Goal: Task Accomplishment & Management: Complete application form

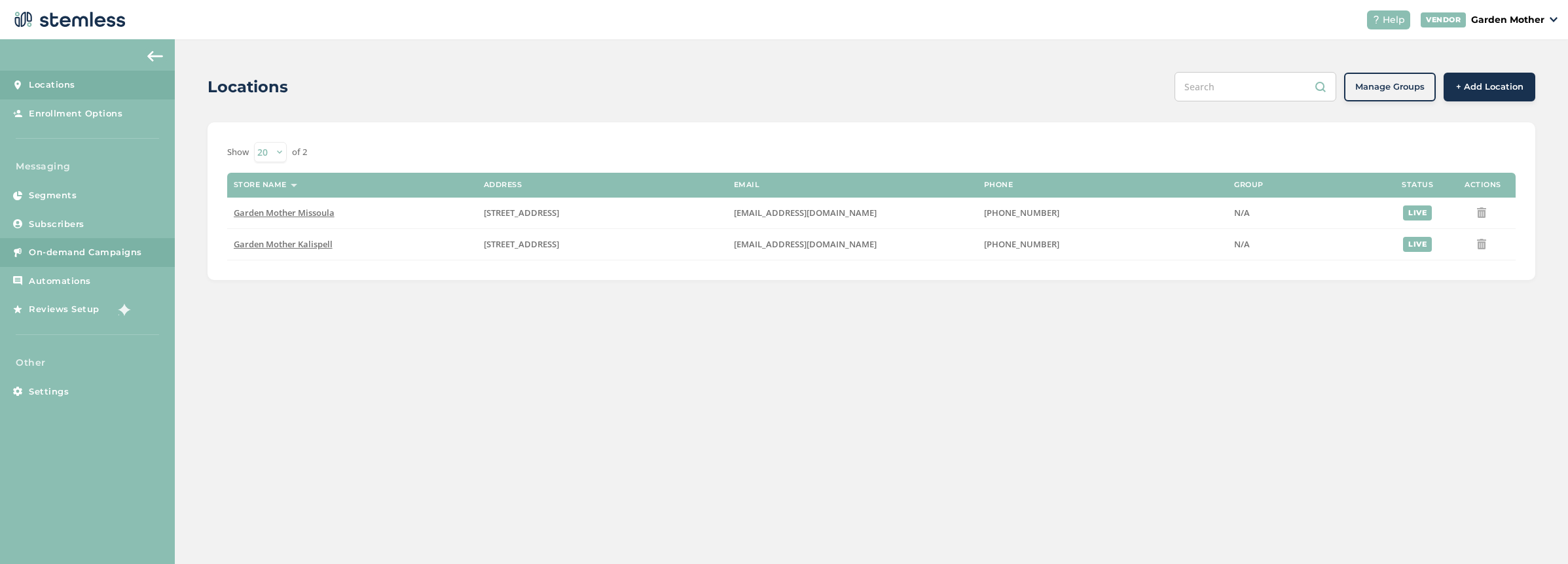
click at [87, 251] on span "On-demand Campaigns" at bounding box center [85, 252] width 113 height 13
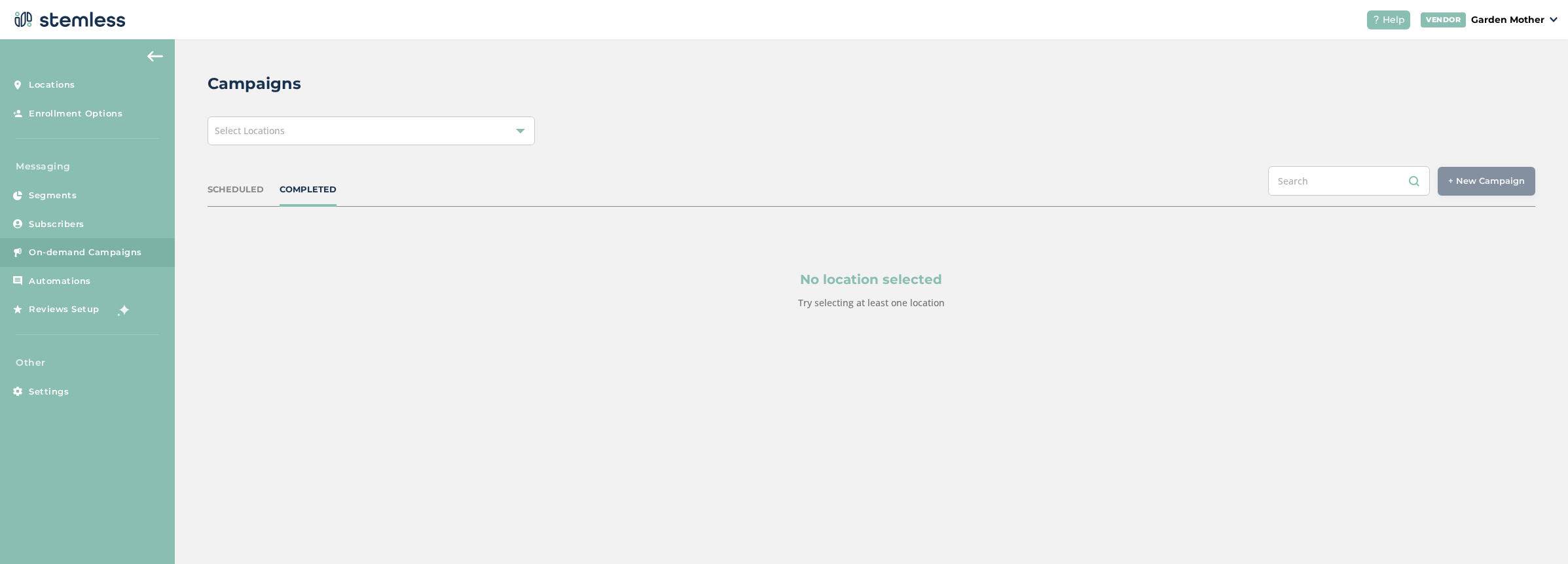
click at [384, 126] on div "Select Locations" at bounding box center [372, 131] width 328 height 29
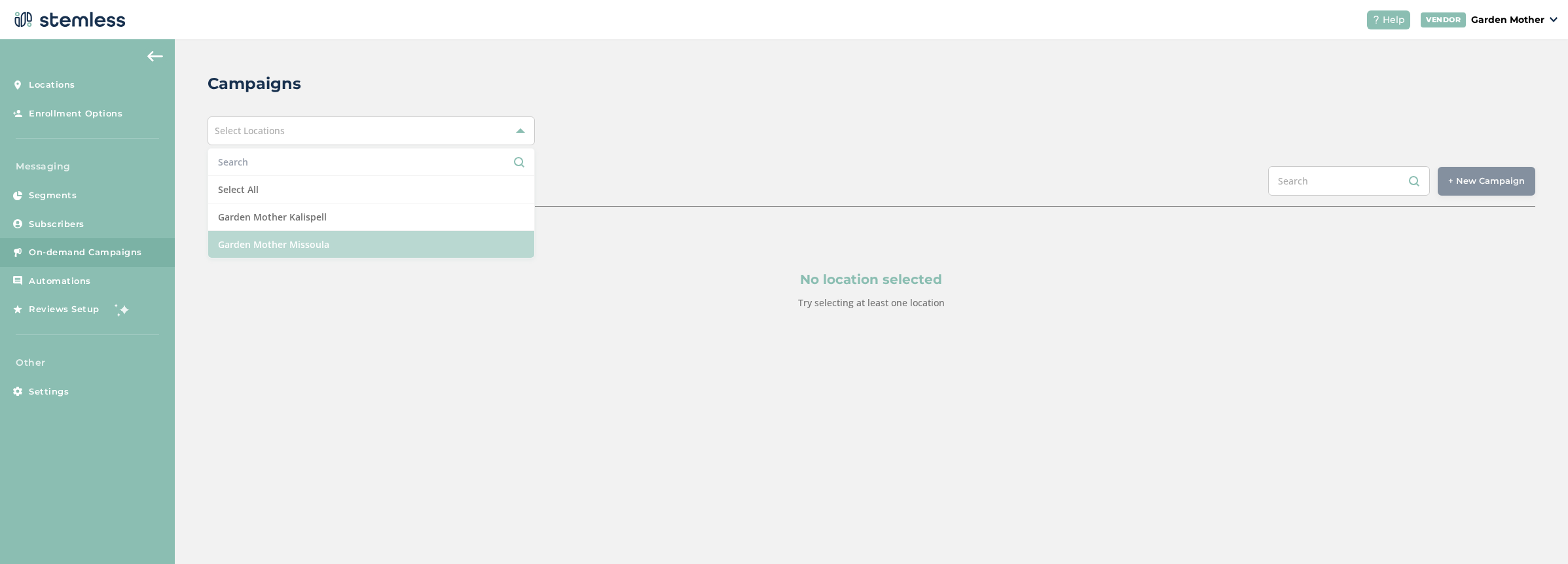
click at [346, 252] on li "Garden Mother Missoula" at bounding box center [372, 245] width 326 height 27
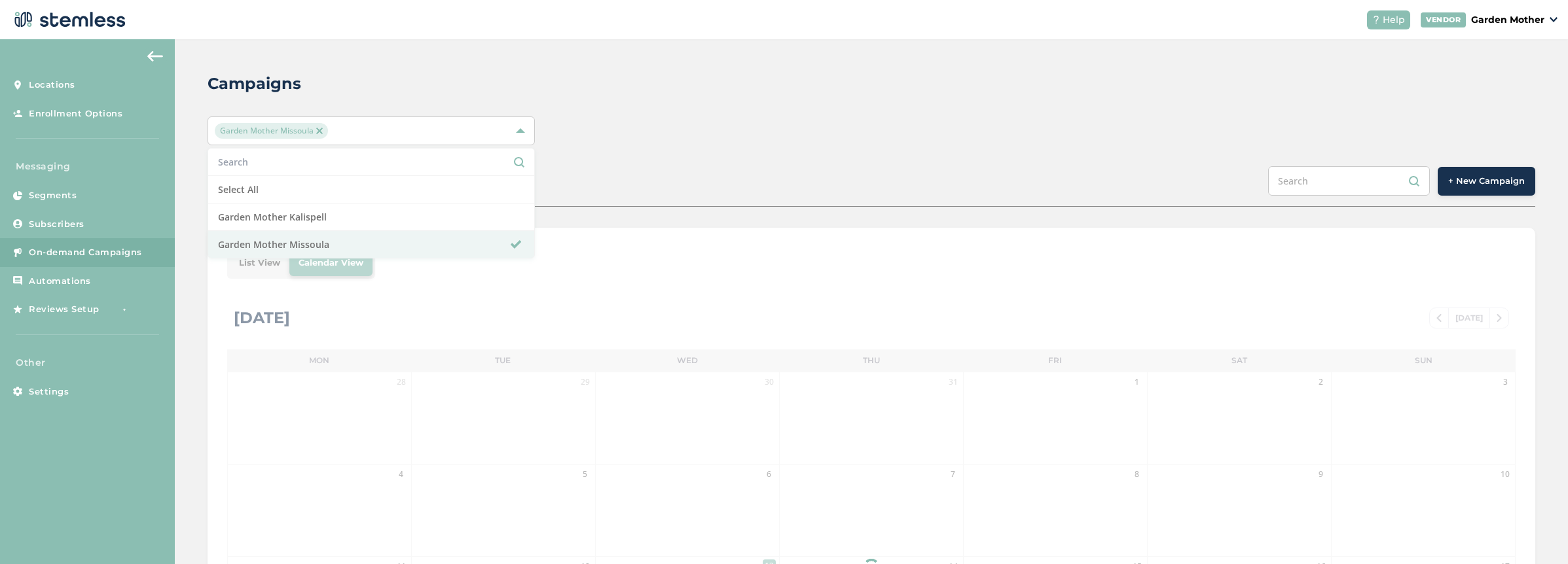
click at [1477, 183] on span "+ New Campaign" at bounding box center [1486, 181] width 76 height 13
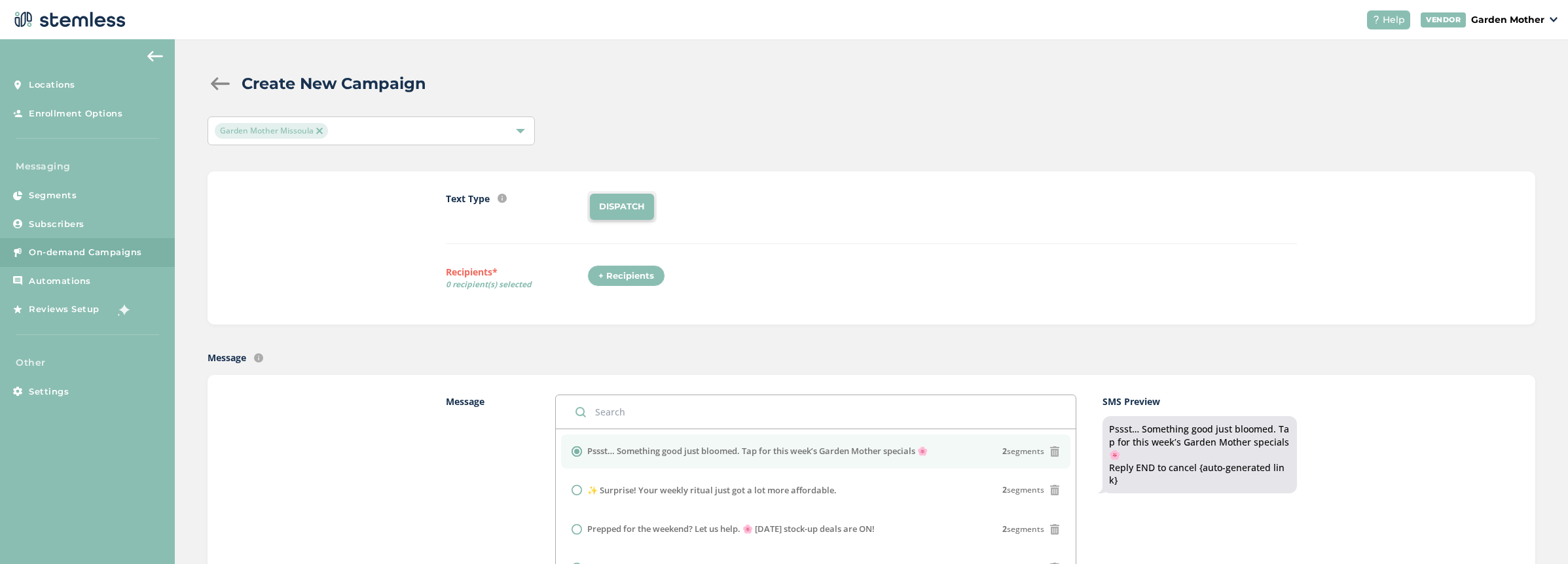
click at [619, 279] on div "+ Recipients" at bounding box center [626, 276] width 78 height 22
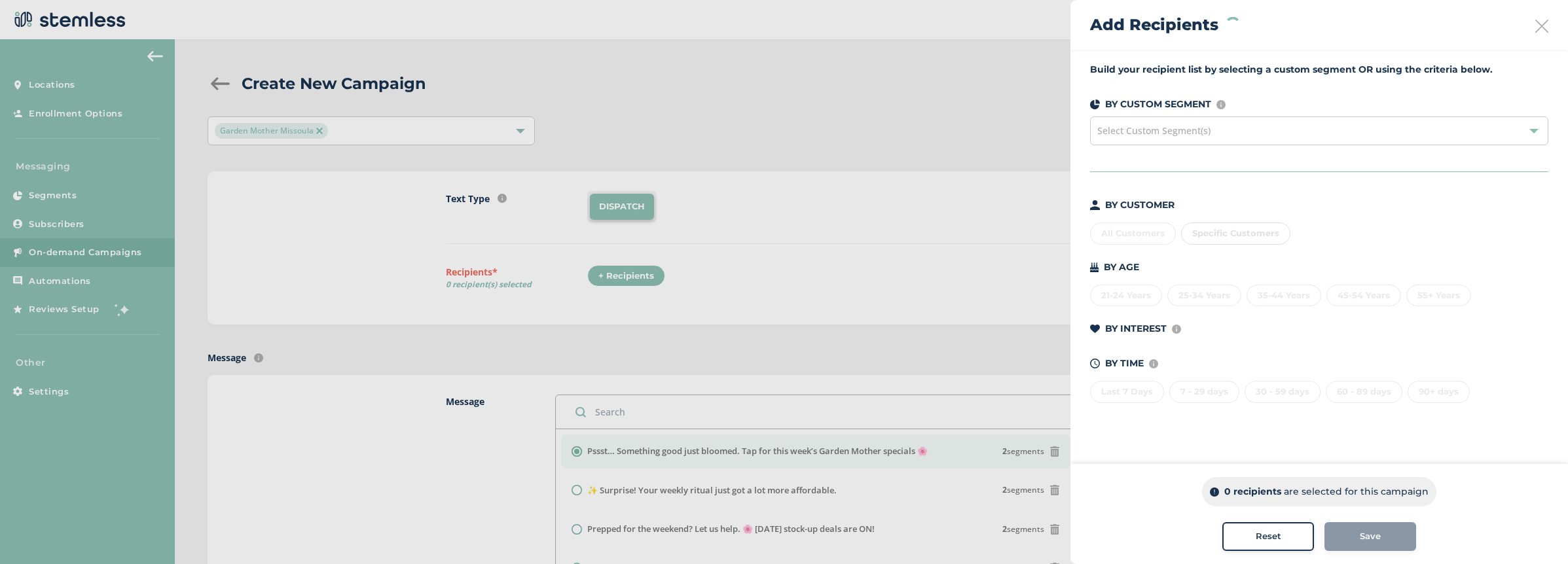
click at [728, 219] on div at bounding box center [784, 282] width 1568 height 564
click at [1145, 238] on div "All Customers" at bounding box center [1133, 233] width 86 height 22
click at [1364, 522] on button "Save" at bounding box center [1370, 536] width 91 height 29
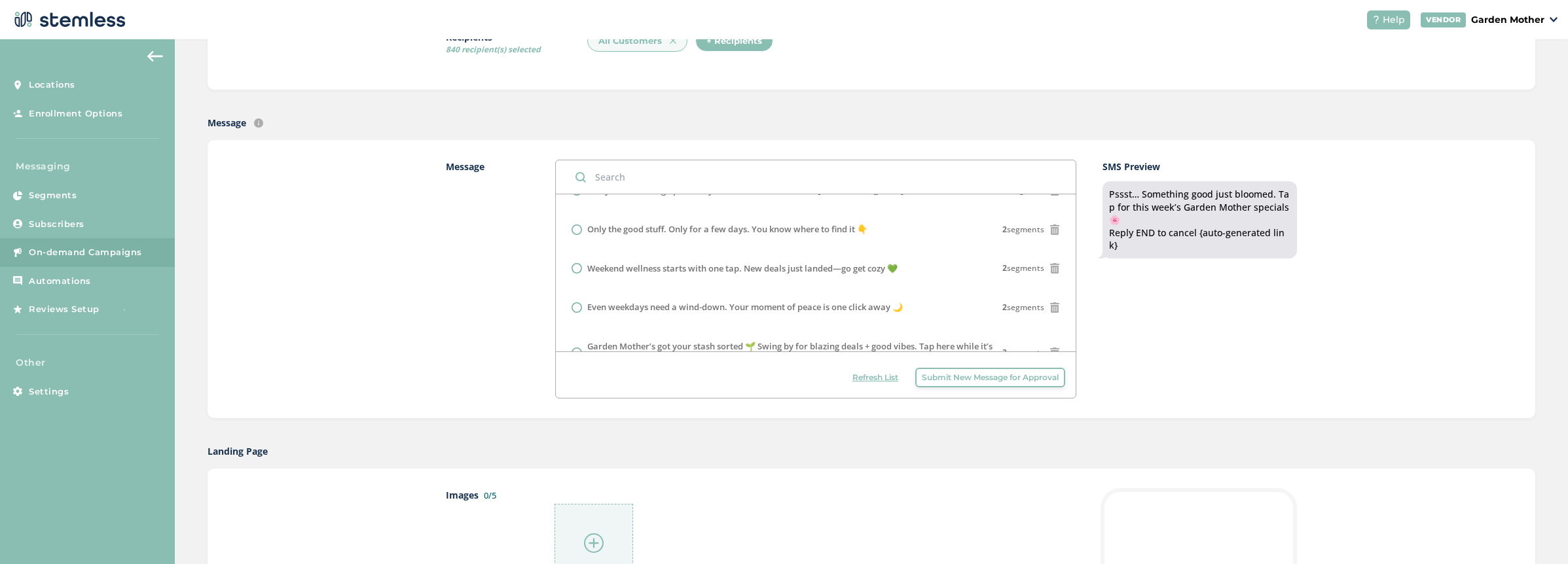
scroll to position [142, 0]
click at [607, 273] on label "Weekend wellness starts with one tap. New deals just landed—go get cozy 💚" at bounding box center [742, 269] width 311 height 13
radio input "false"
radio input "true"
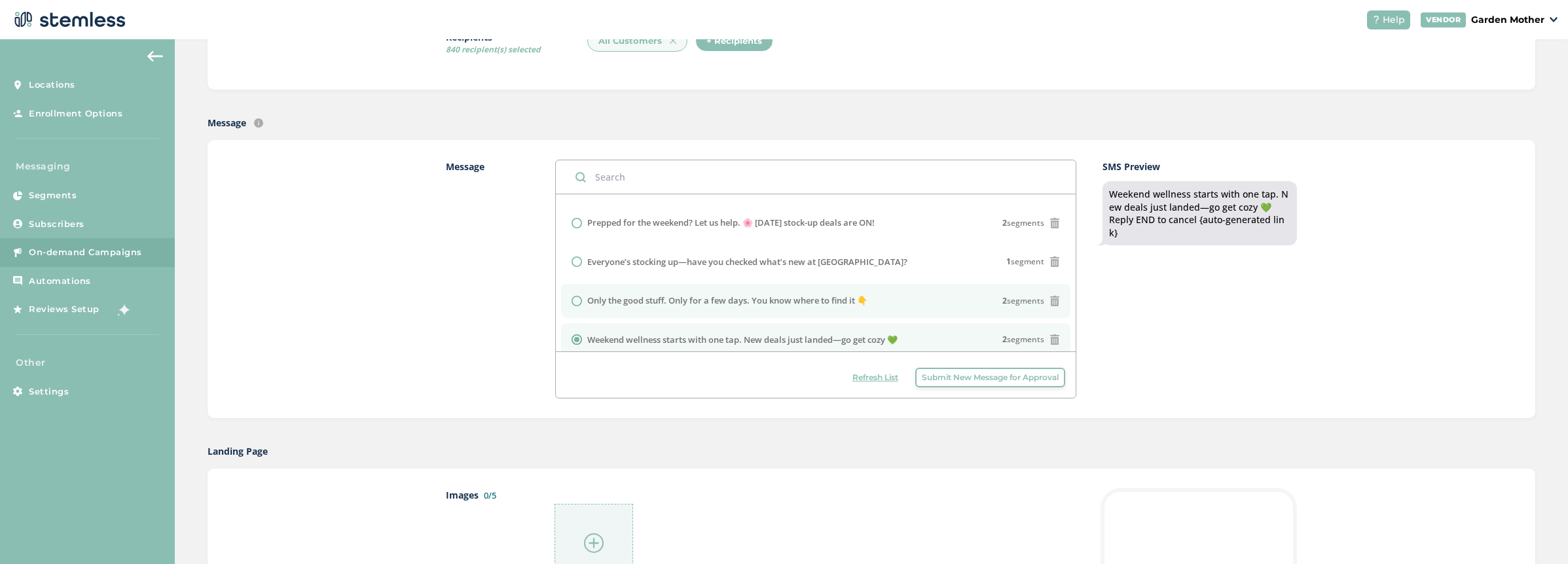
scroll to position [70, 0]
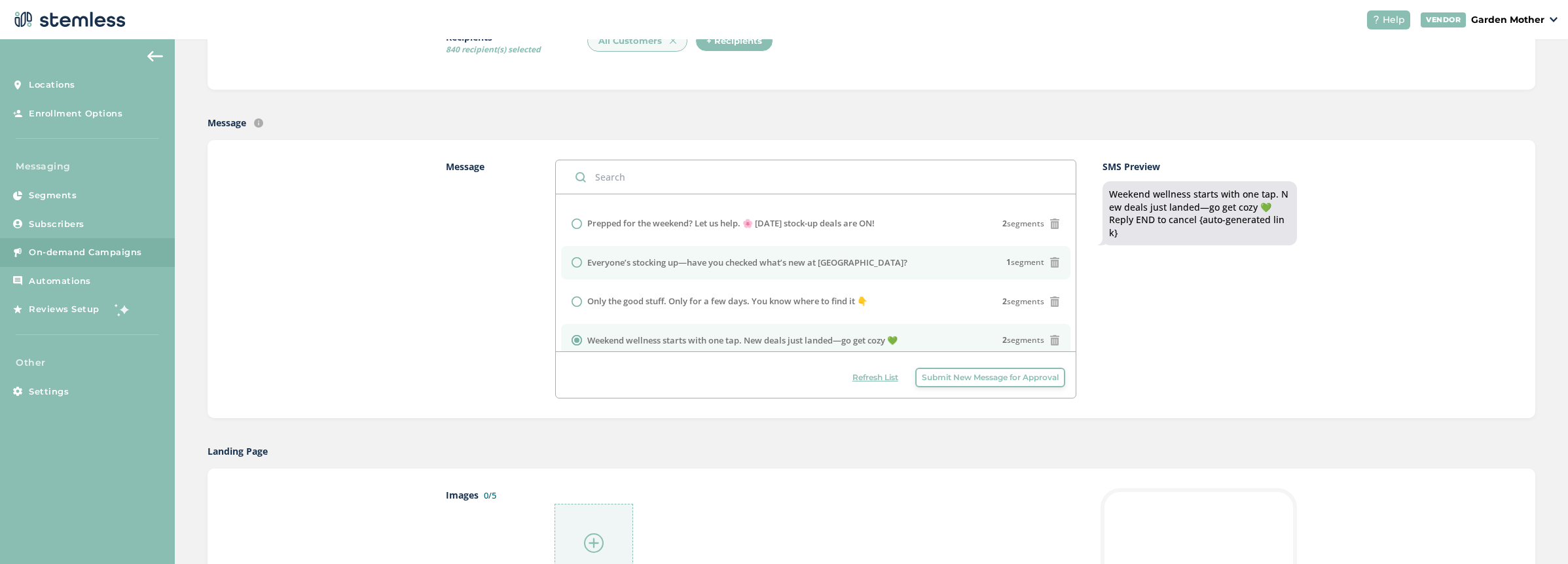
click at [648, 264] on label "Everyone’s stocking up—have you checked what’s new at [GEOGRAPHIC_DATA]?" at bounding box center [747, 262] width 320 height 13
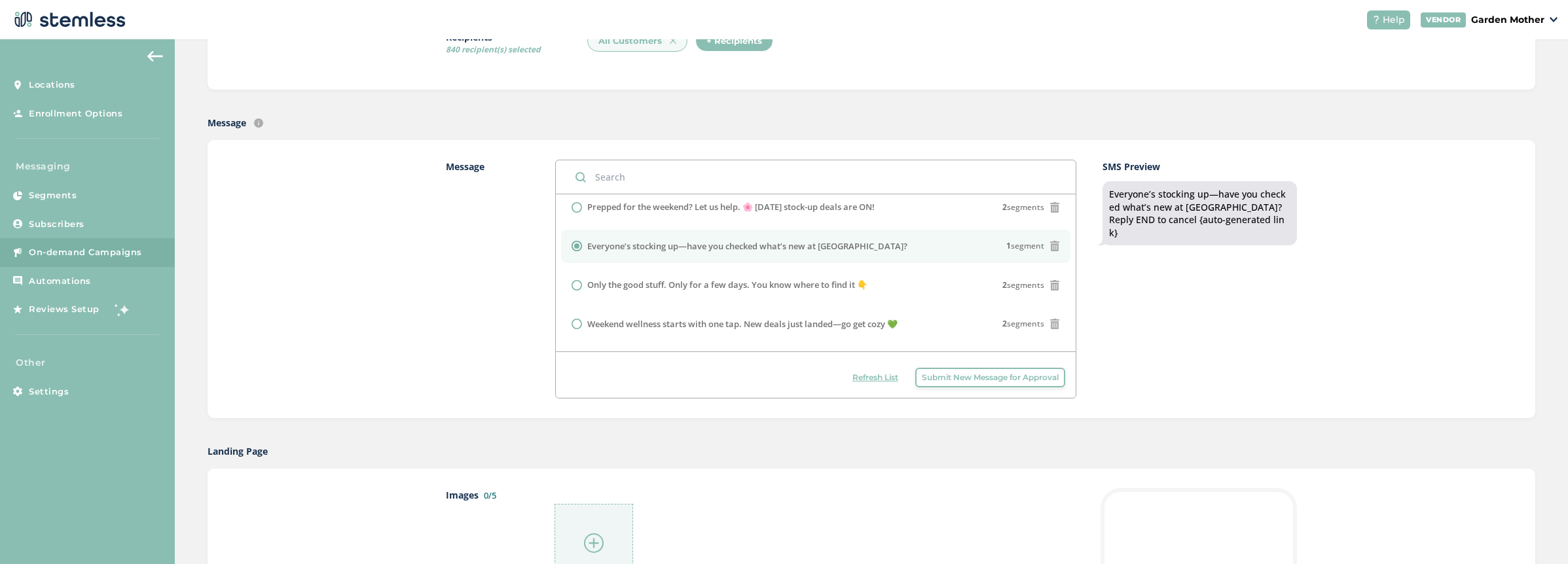
scroll to position [89, 0]
click at [640, 322] on label "Weekend wellness starts with one tap. New deals just landed—go get cozy 💚" at bounding box center [742, 323] width 311 height 13
radio input "false"
radio input "true"
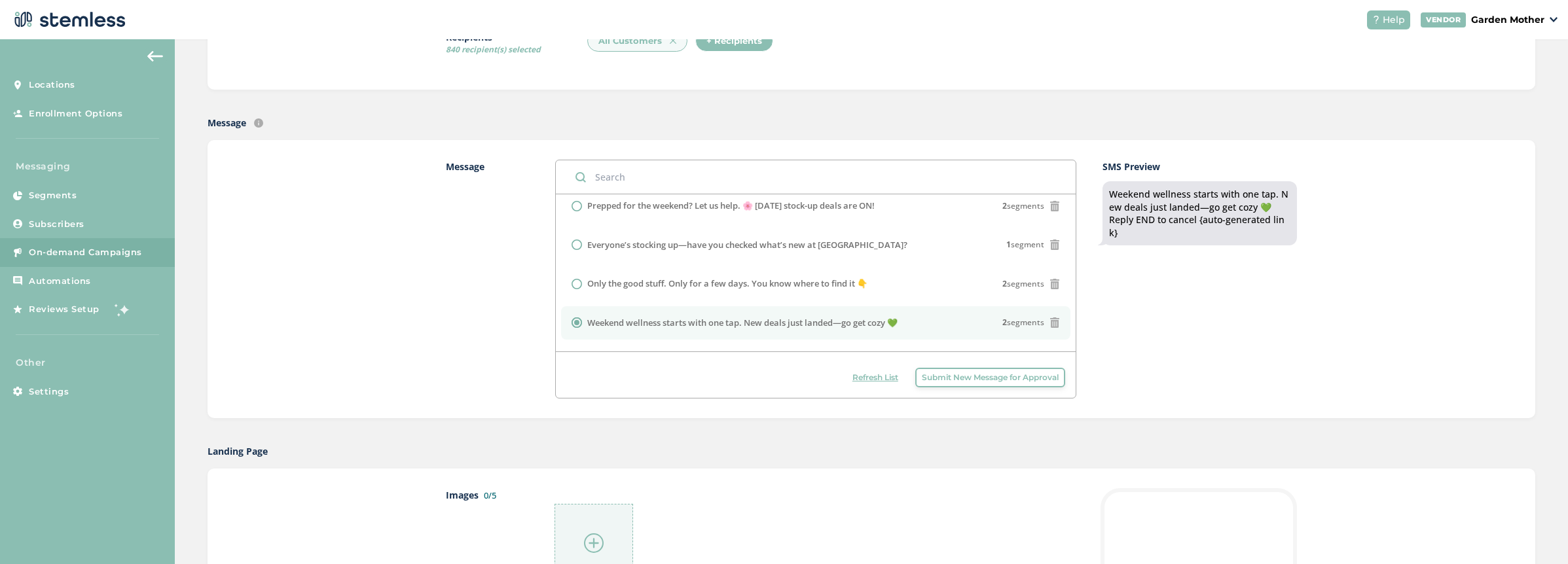
click at [958, 379] on span "Submit New Message for Approval" at bounding box center [990, 377] width 137 height 11
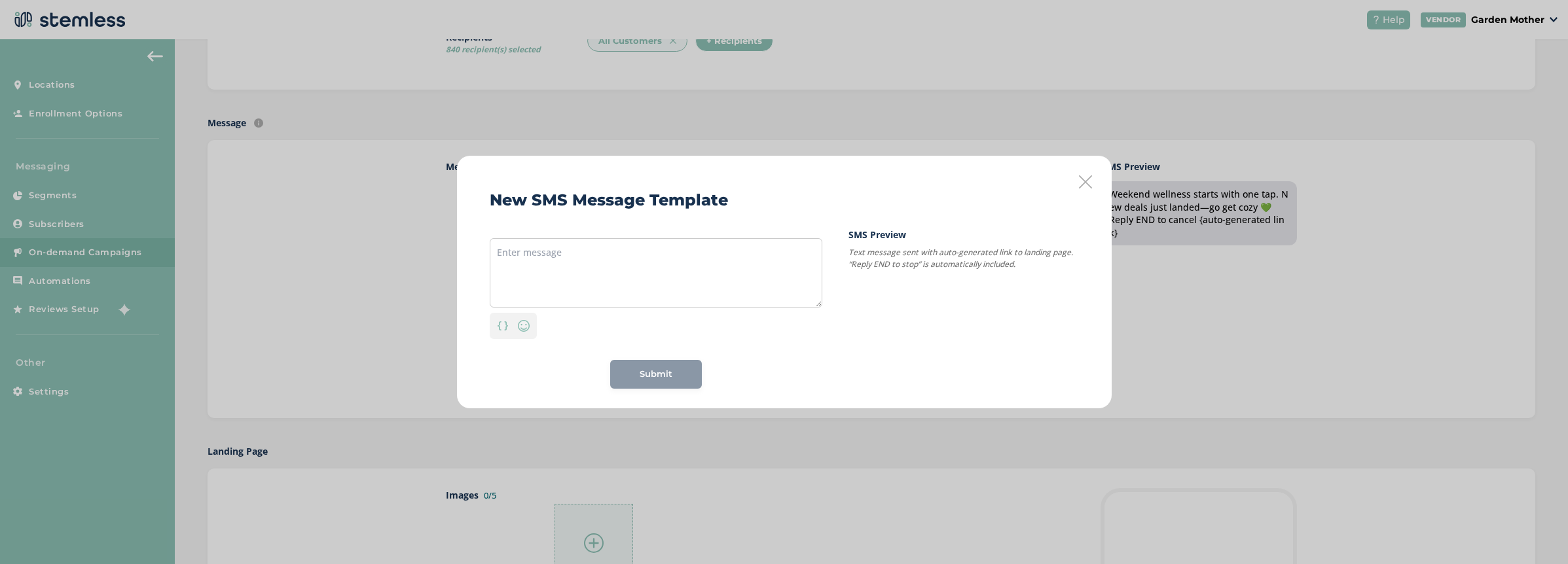
click at [1086, 186] on icon at bounding box center [1085, 181] width 13 height 13
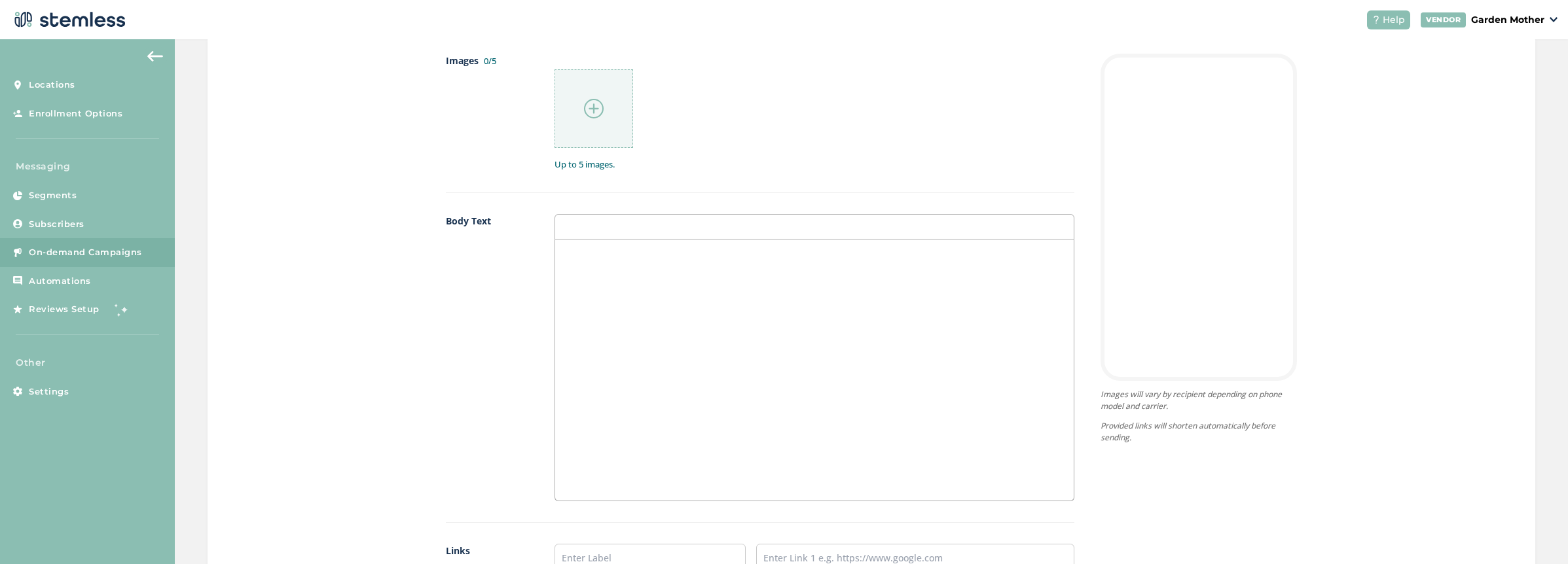
scroll to position [663, 0]
click at [584, 116] on img at bounding box center [593, 114] width 20 height 20
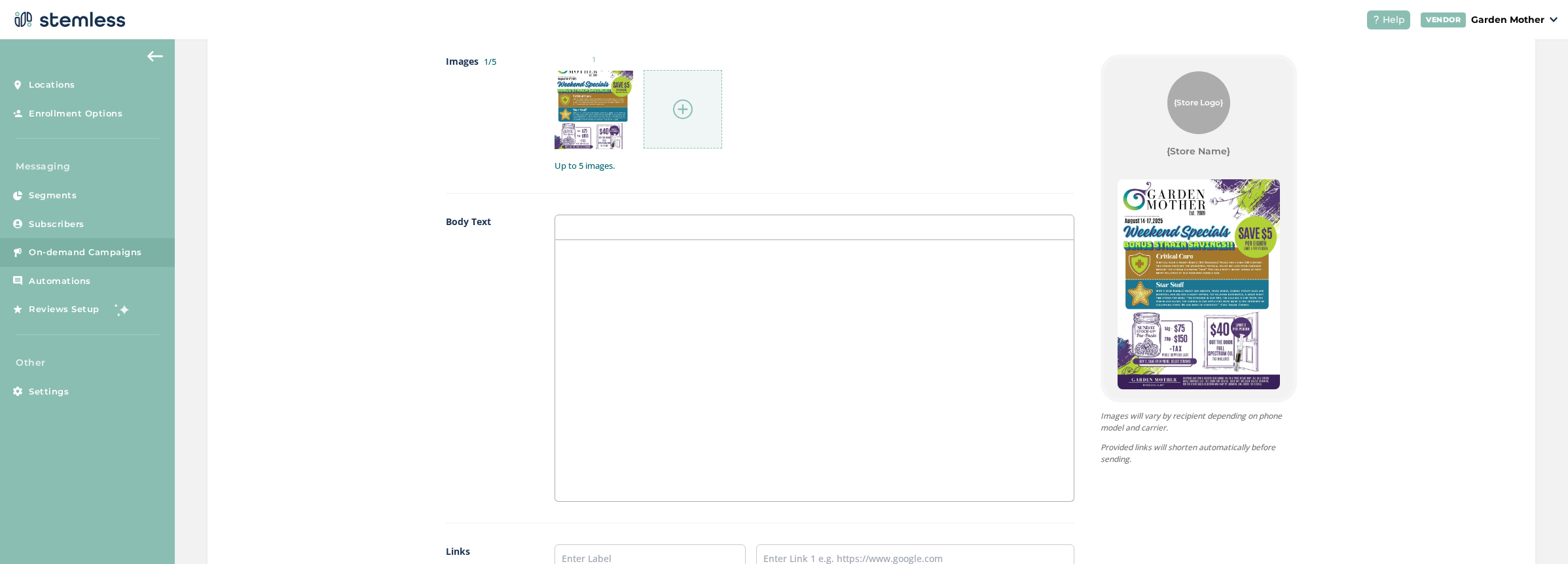
scroll to position [672, 0]
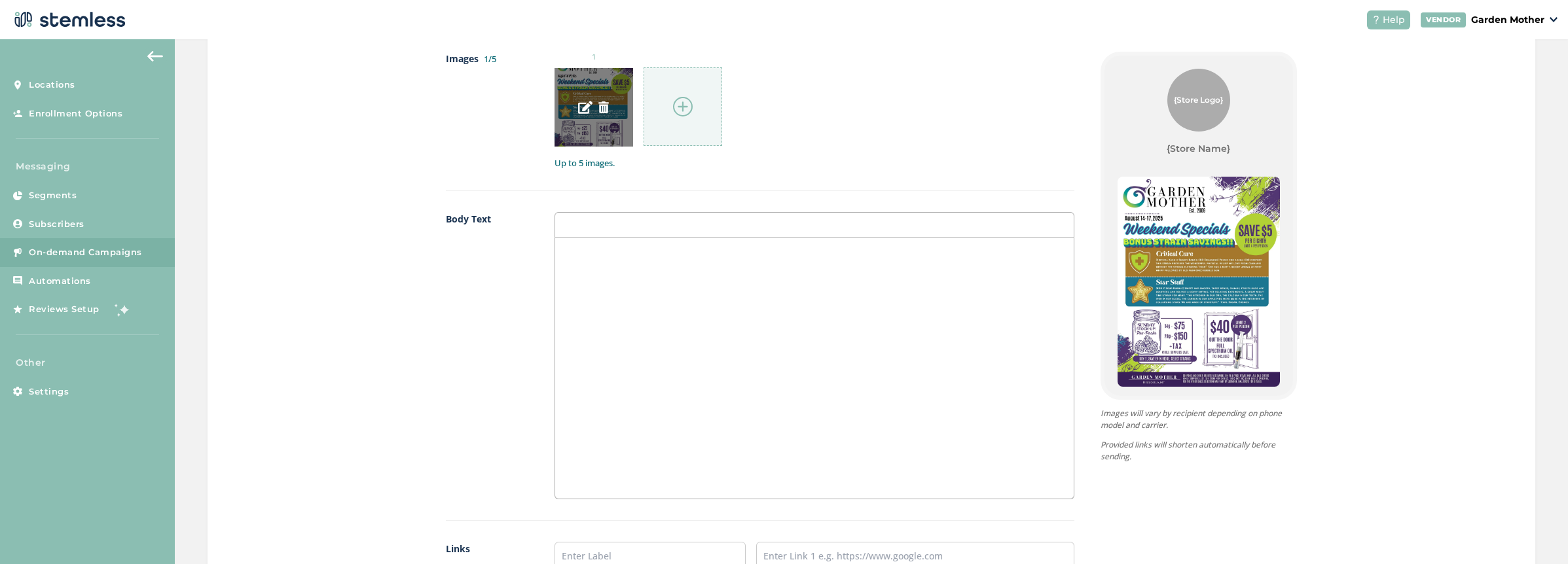
click at [581, 107] on img at bounding box center [585, 107] width 14 height 14
click at [673, 111] on img at bounding box center [683, 106] width 20 height 20
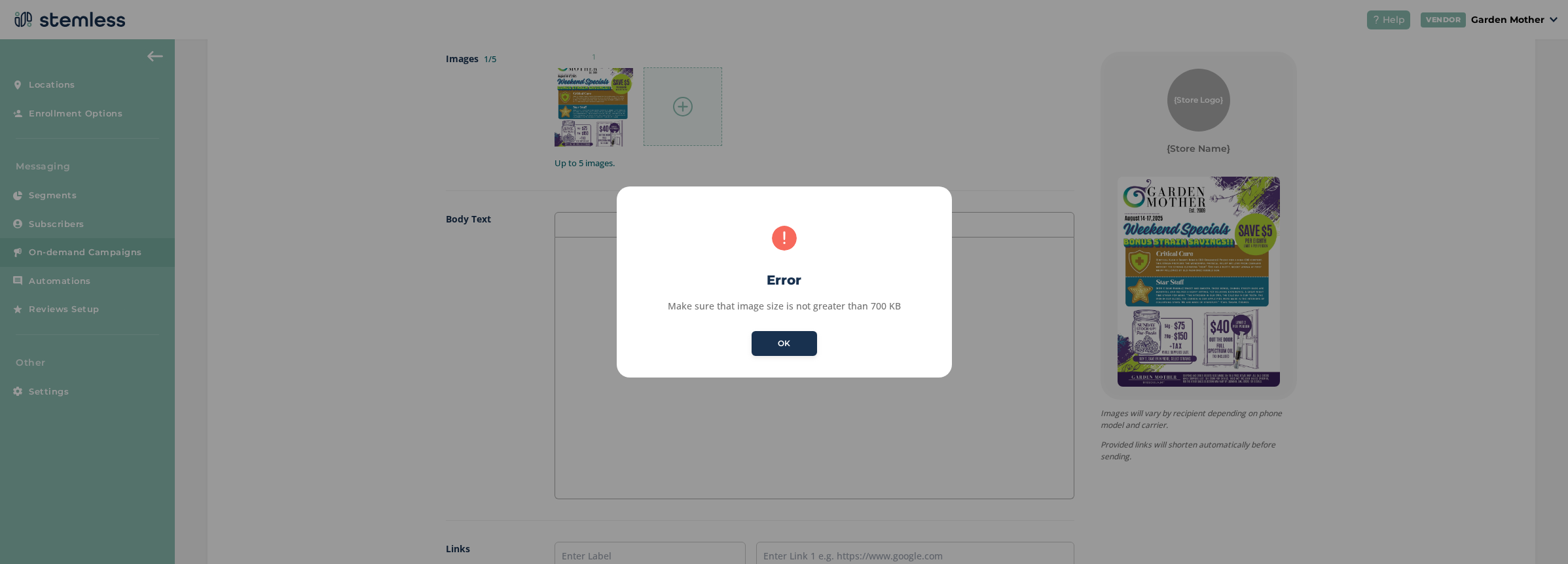
click at [746, 339] on div "× Error Make sure that image size is not greater than 700 KB OK No Cancel" at bounding box center [784, 282] width 335 height 191
click at [776, 351] on button "OK" at bounding box center [784, 344] width 66 height 25
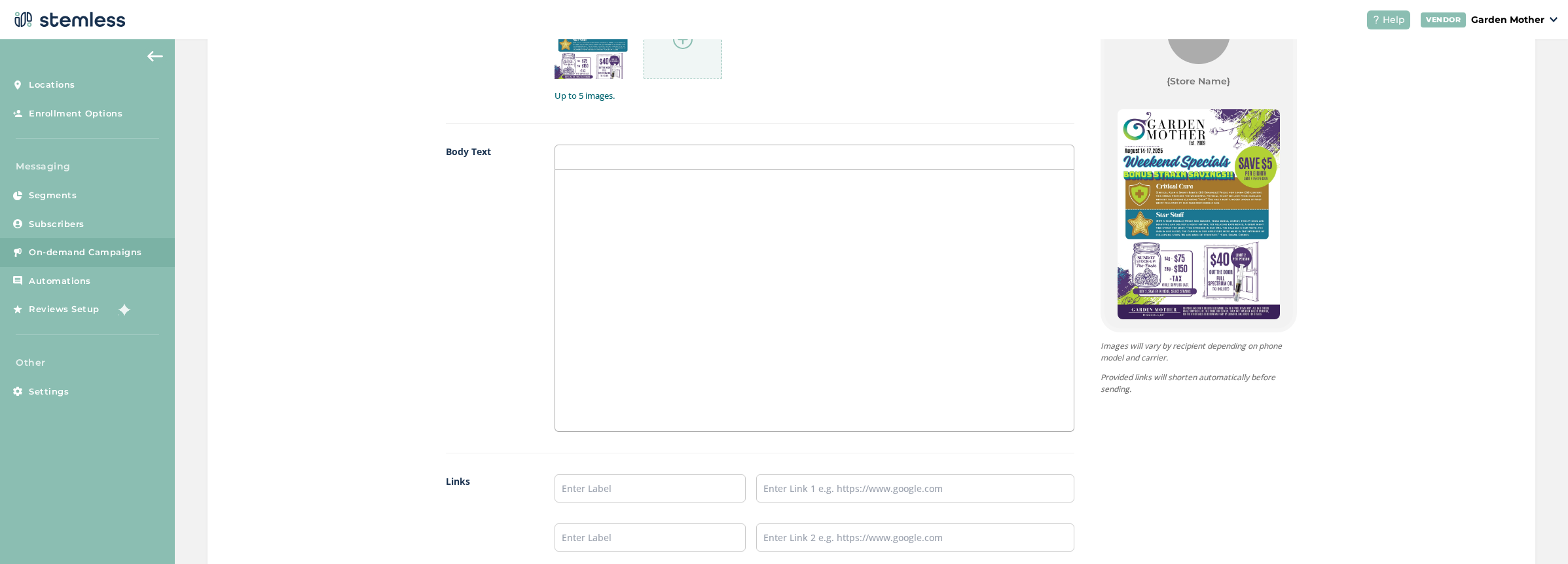
scroll to position [977, 0]
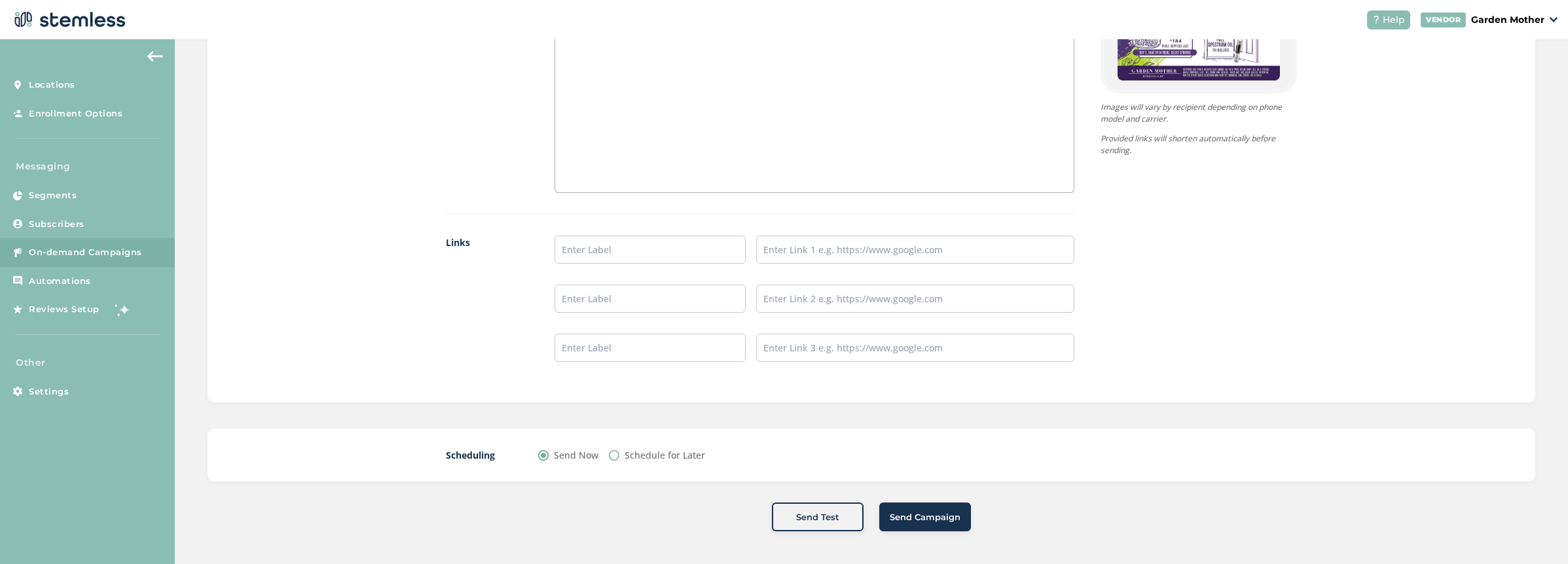
click at [658, 452] on label "Schedule for Later" at bounding box center [665, 455] width 81 height 14
click at [619, 452] on input "Schedule for Later" at bounding box center [614, 455] width 10 height 10
radio input "true"
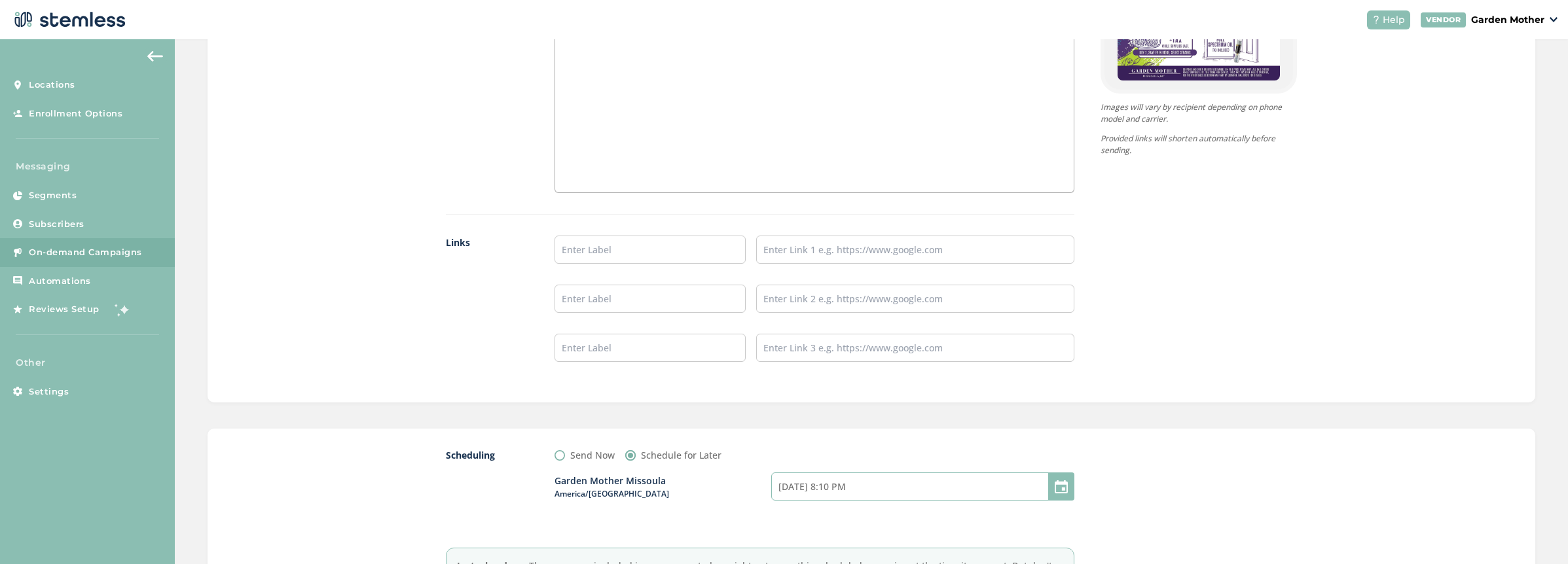
click at [826, 481] on input "[DATE] 8:10 PM" at bounding box center [923, 487] width 303 height 28
select select "20"
select select "10"
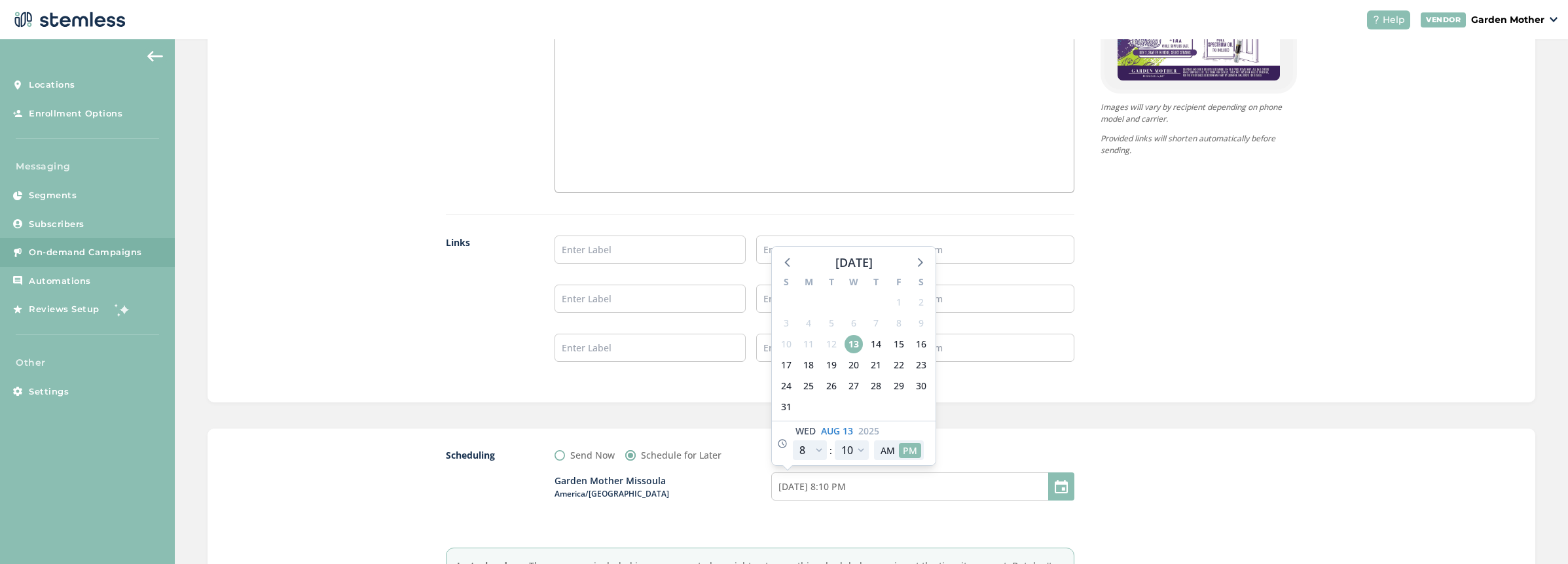
click at [887, 342] on div "15" at bounding box center [898, 344] width 22 height 21
click at [873, 346] on span "14" at bounding box center [876, 344] width 18 height 18
type input "[DATE] 8:10 PM"
click at [818, 449] on select "12 1 2 3 4 5 6 7 8 9 10 11" at bounding box center [810, 450] width 34 height 20
select select "21"
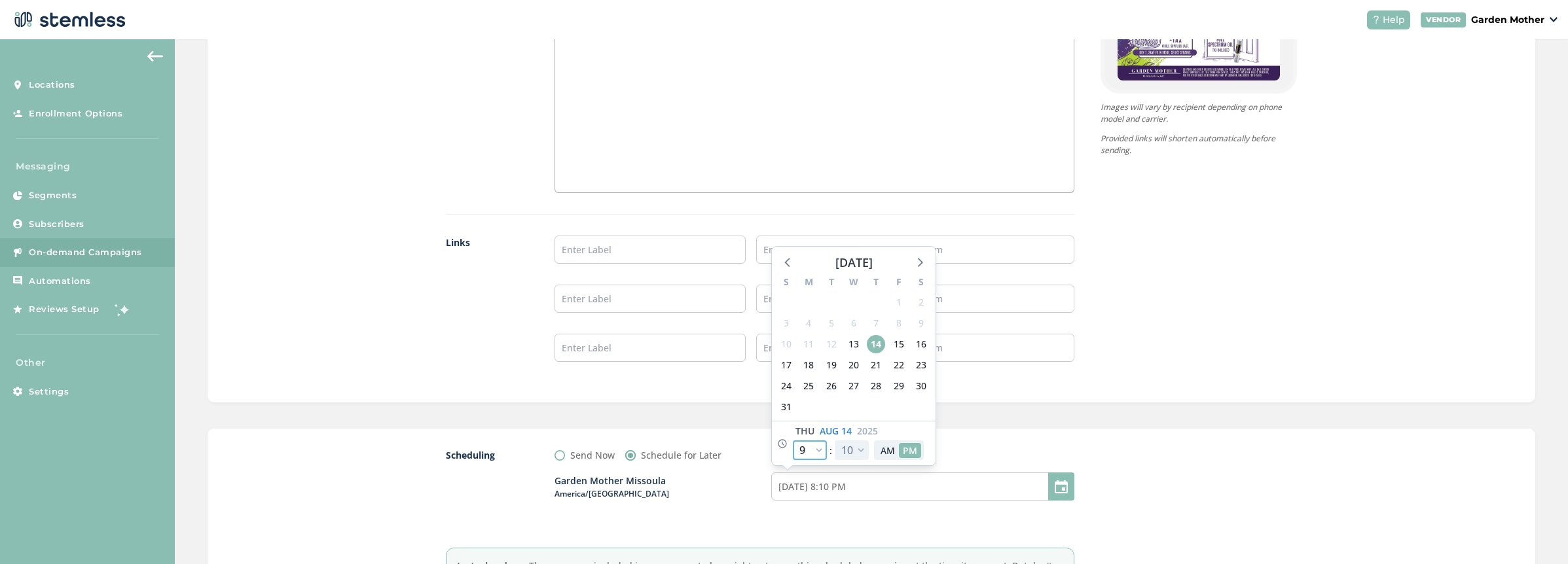
type input "[DATE] 9:10 PM"
select select "21"
click at [855, 448] on select "00 05 10 15 20 25 30 35 40 45 50 55" at bounding box center [852, 450] width 34 height 20
select select "0"
type input "[DATE] 9:00 PM"
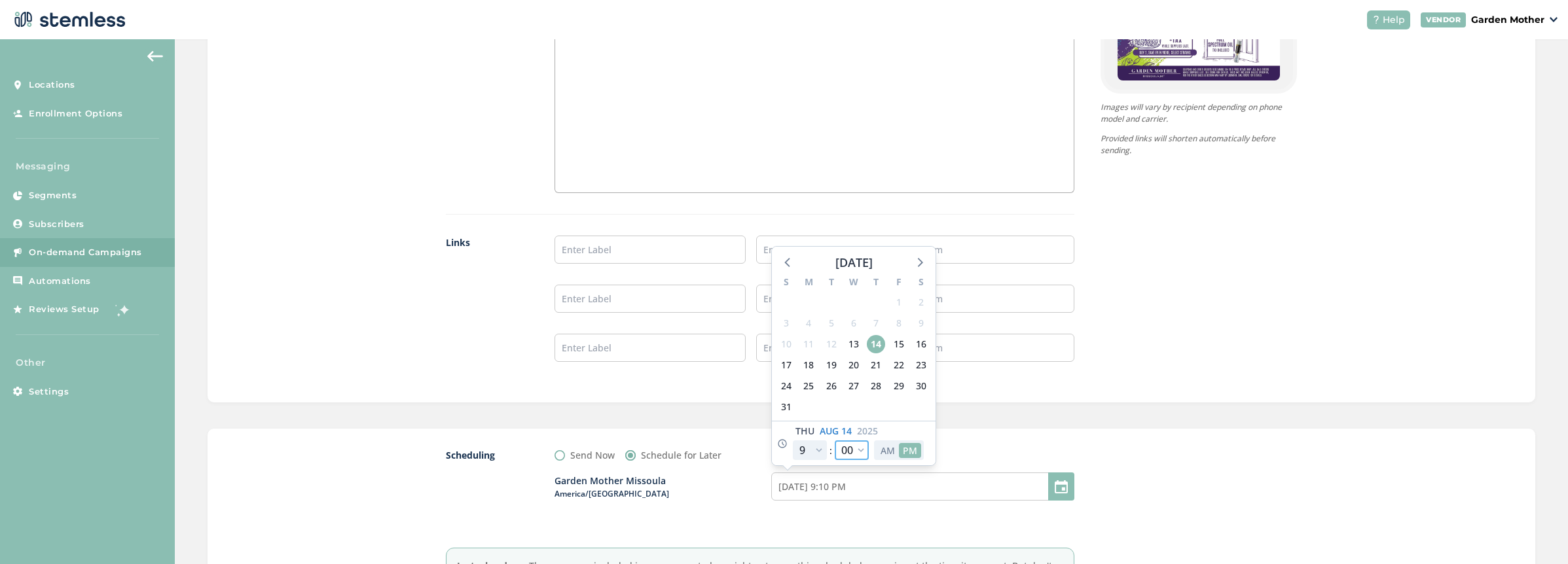
select select "0"
click at [886, 450] on button "AM" at bounding box center [887, 450] width 22 height 15
type input "[DATE] 9:00 AM"
select select "9"
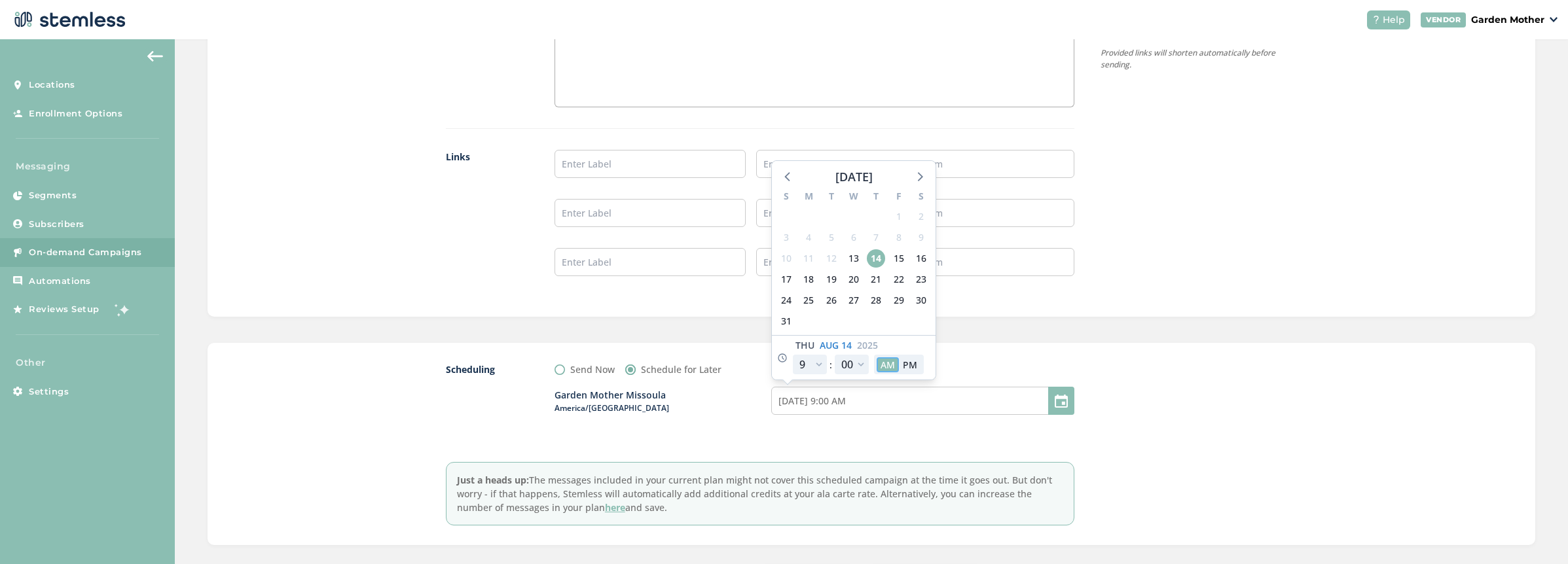
scroll to position [1127, 0]
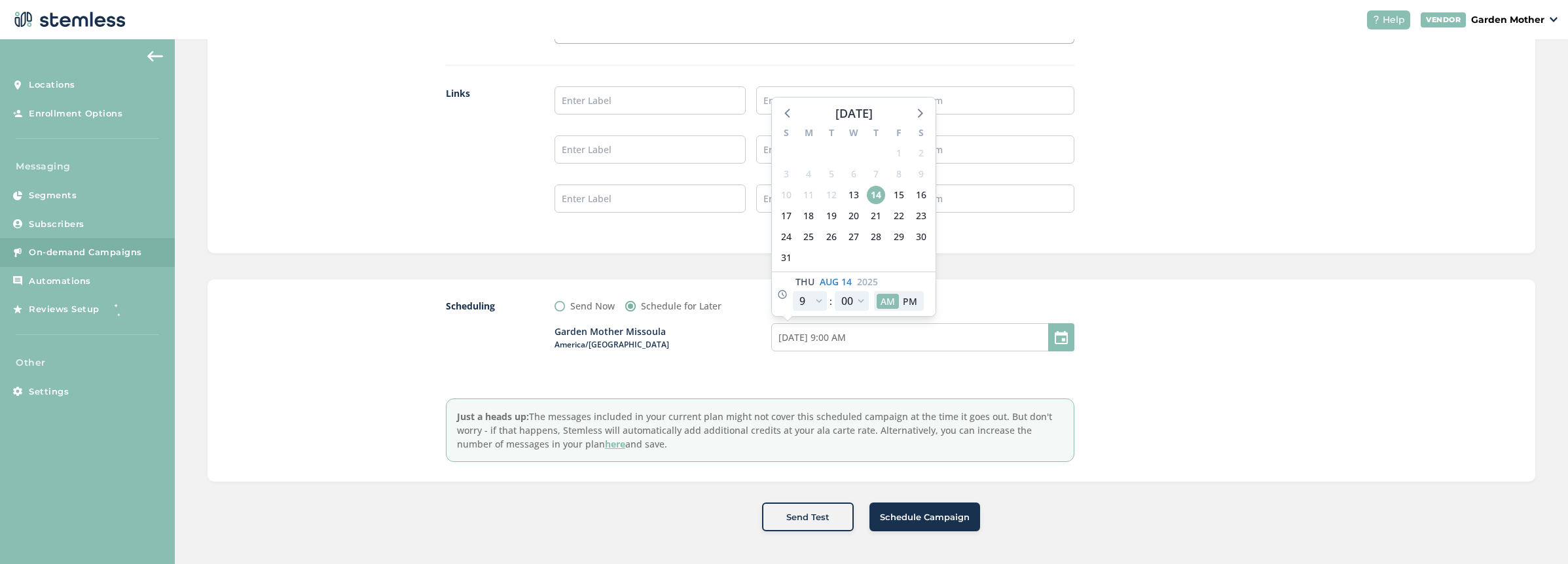
click at [843, 383] on div "Scheduling Send Now Schedule for Later Garden Mother Missoula America/[GEOGRAPH…" at bounding box center [760, 380] width 629 height 163
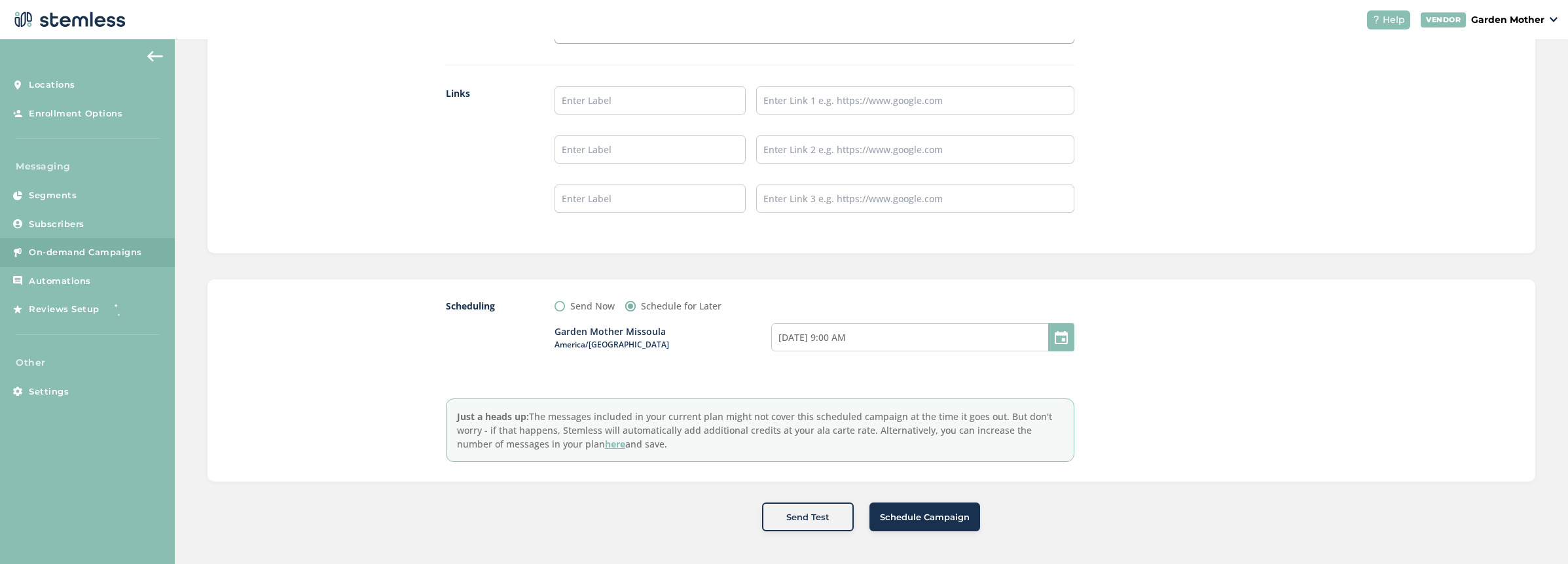
click at [900, 516] on span "Schedule Campaign" at bounding box center [924, 517] width 90 height 13
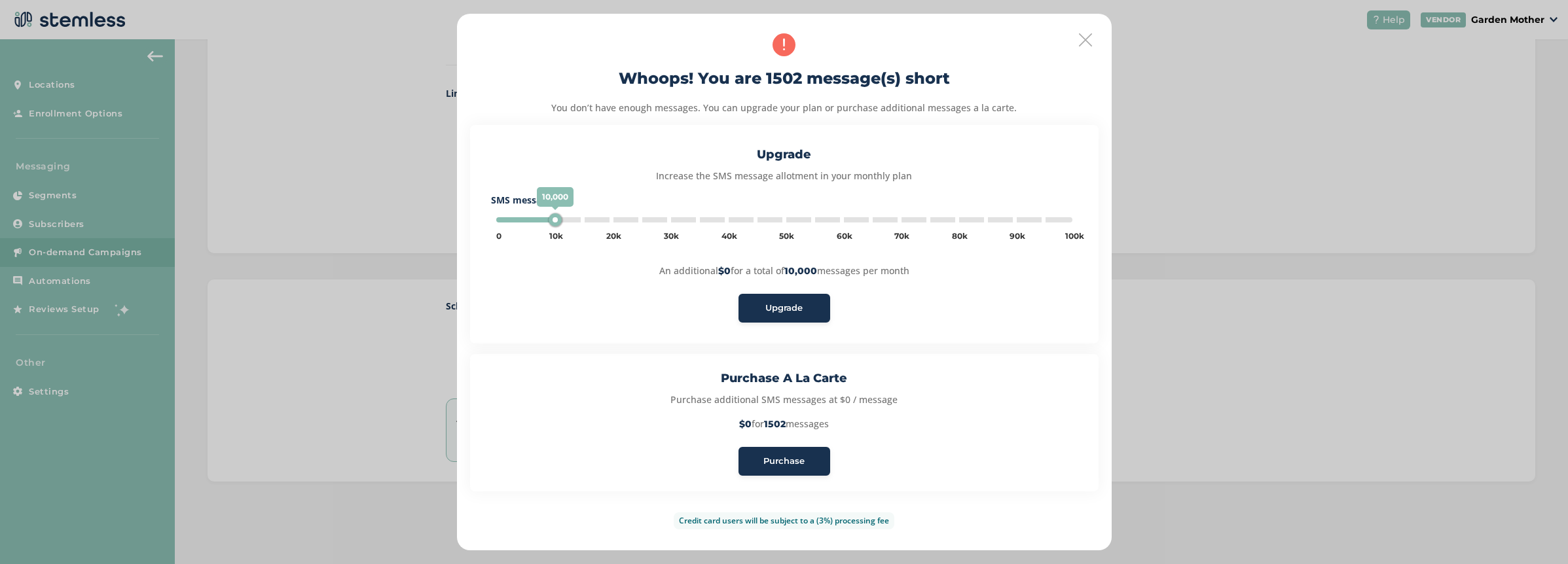
type input "5000"
click at [791, 461] on span "Purchase" at bounding box center [784, 461] width 41 height 13
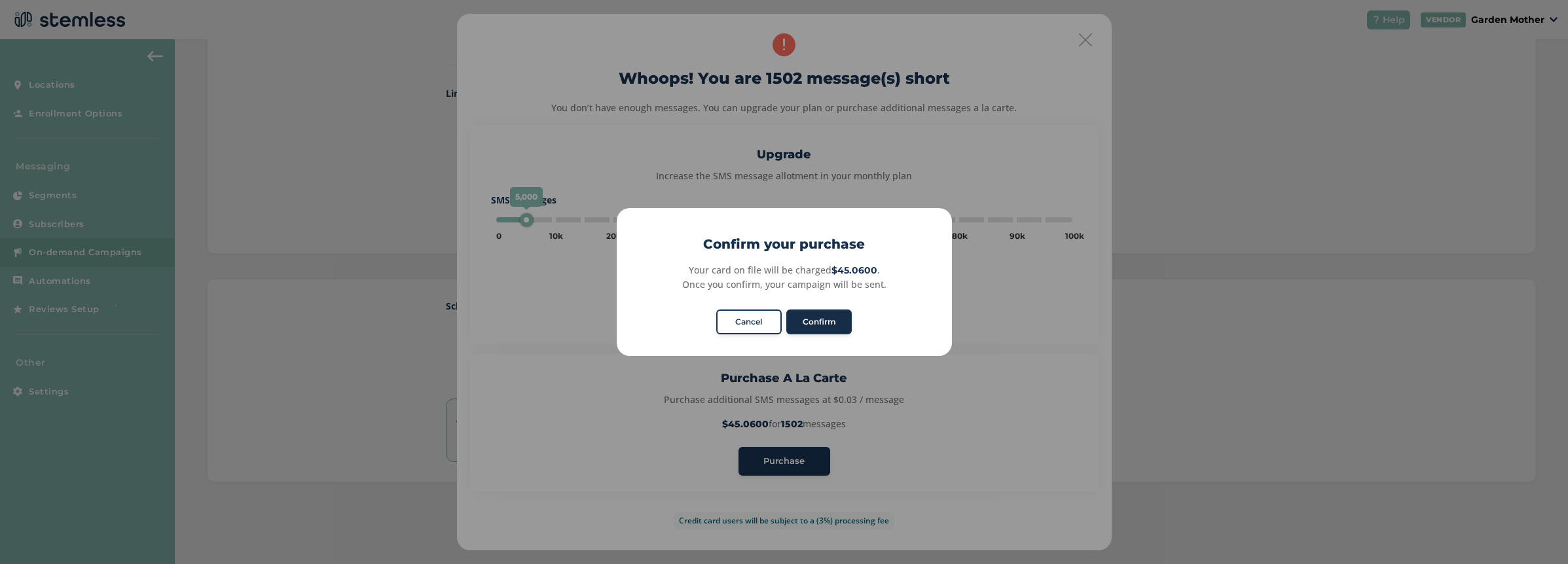
click at [832, 318] on button "Confirm" at bounding box center [819, 322] width 66 height 25
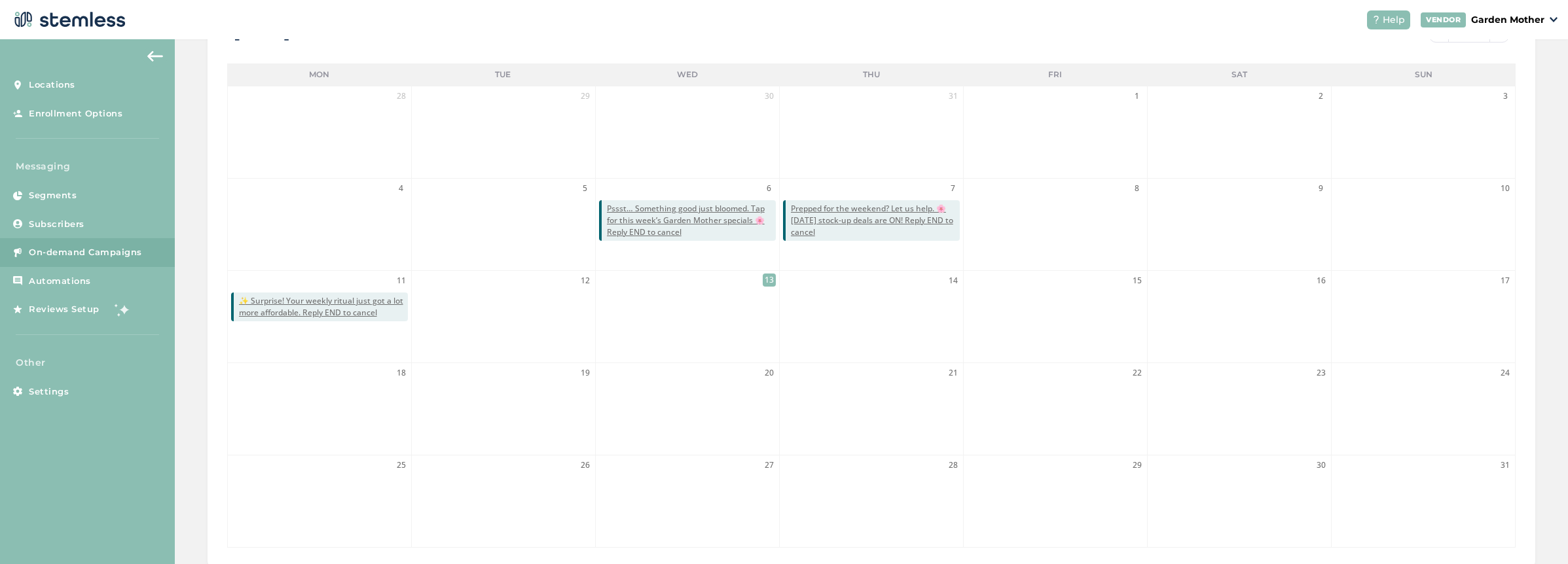
scroll to position [197, 0]
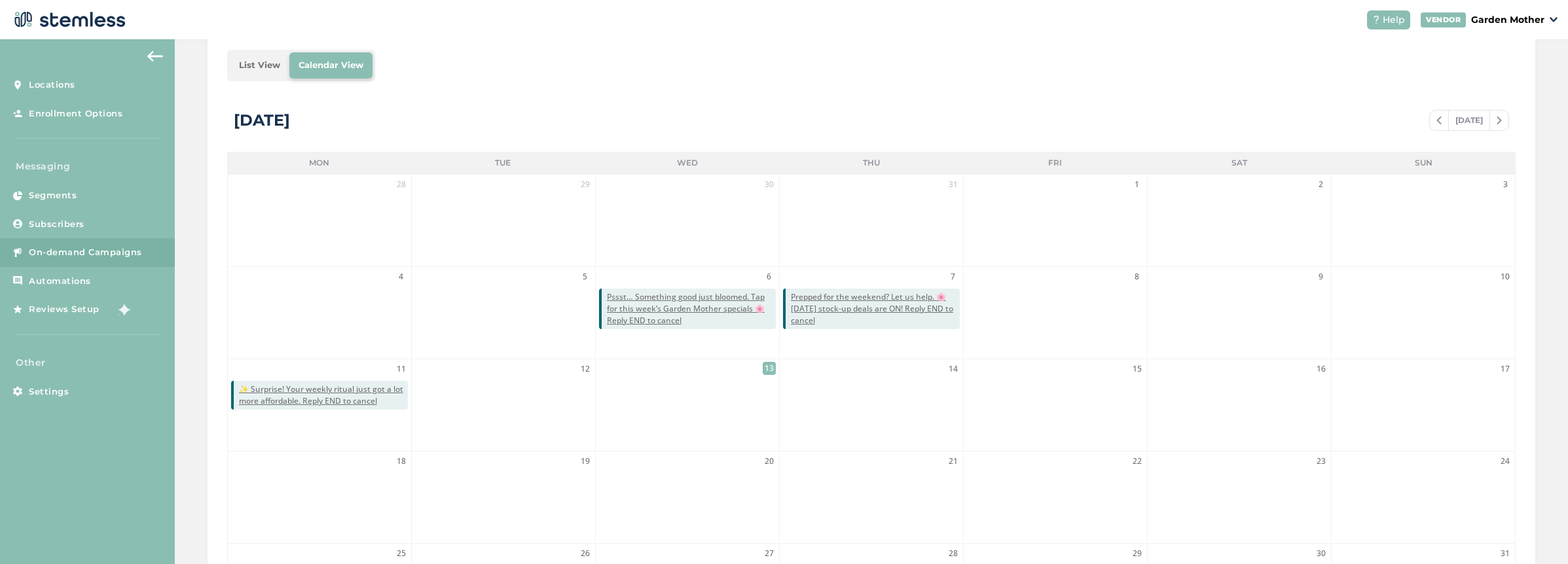
click at [270, 66] on li "List View" at bounding box center [260, 65] width 60 height 26
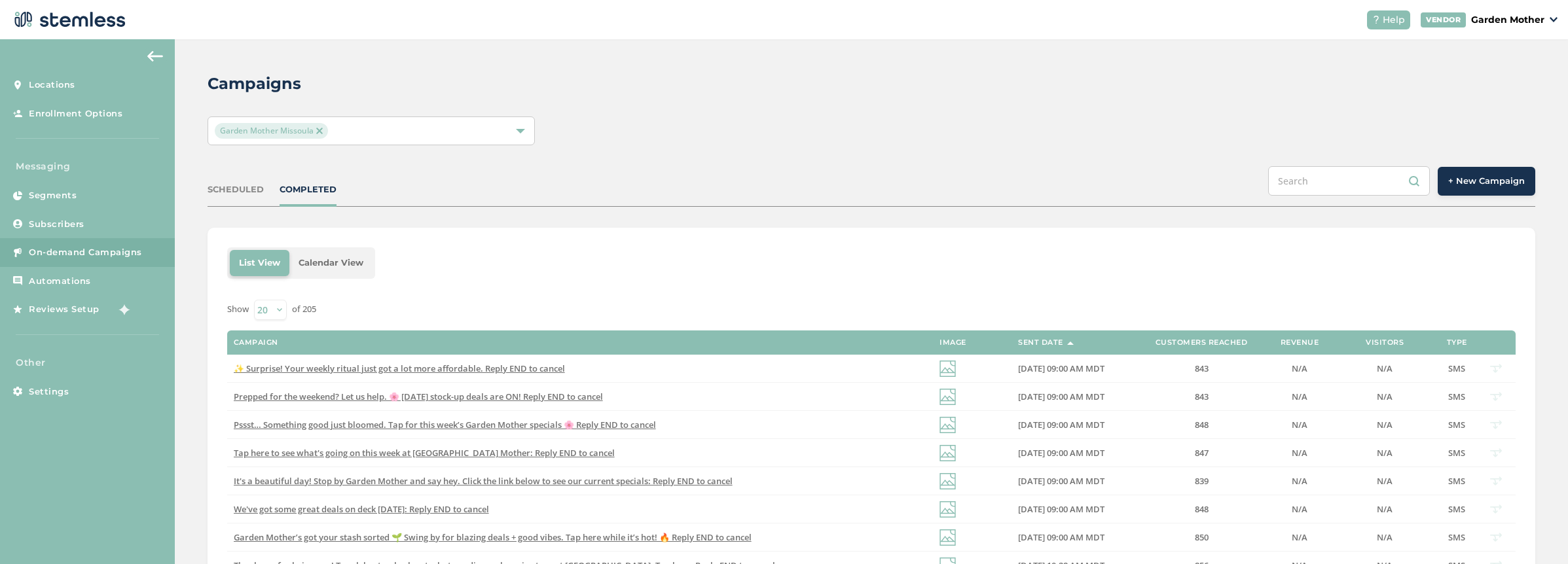
click at [334, 258] on li "Calendar View" at bounding box center [331, 263] width 83 height 26
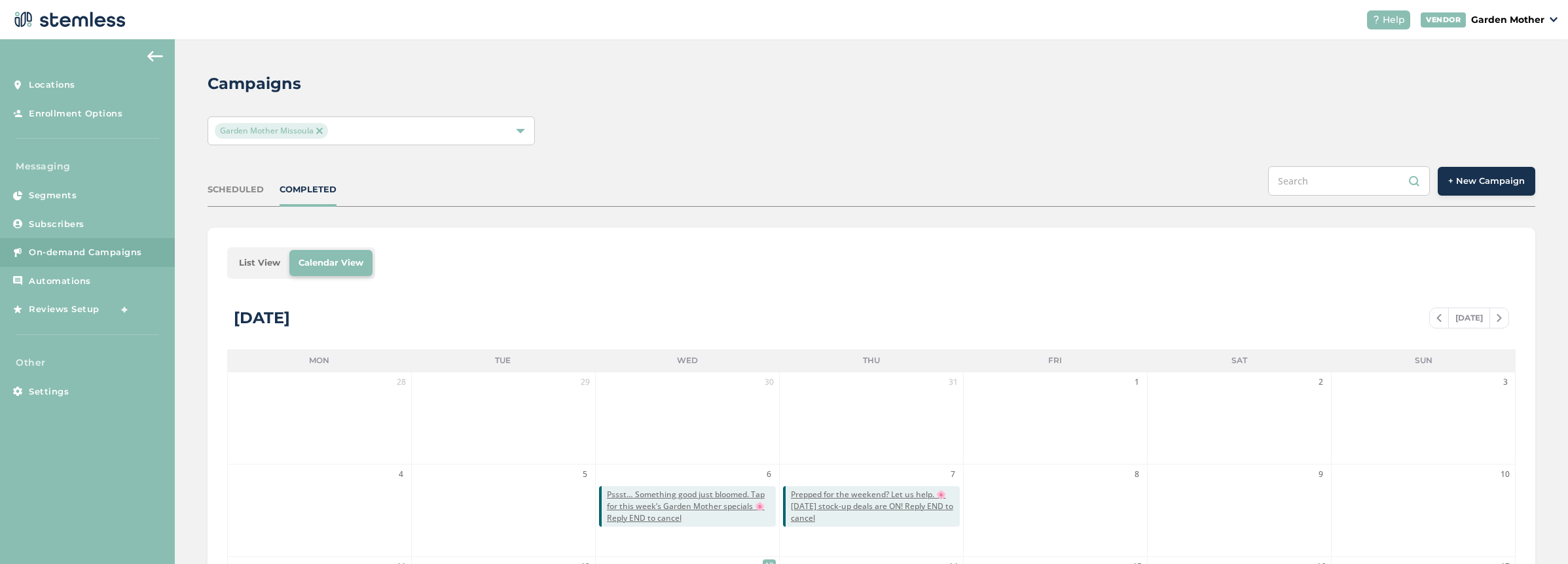
click at [252, 187] on div "SCHEDULED" at bounding box center [236, 189] width 56 height 13
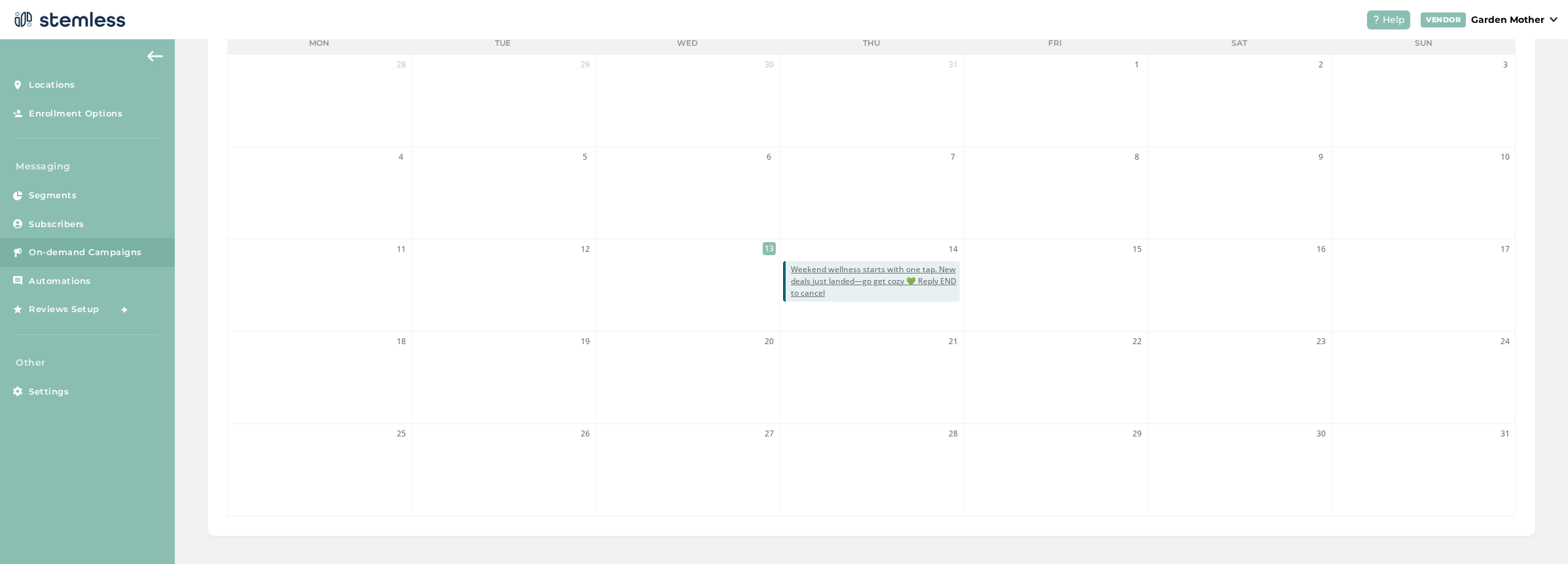
scroll to position [316, 0]
